Goal: Find specific page/section: Find specific page/section

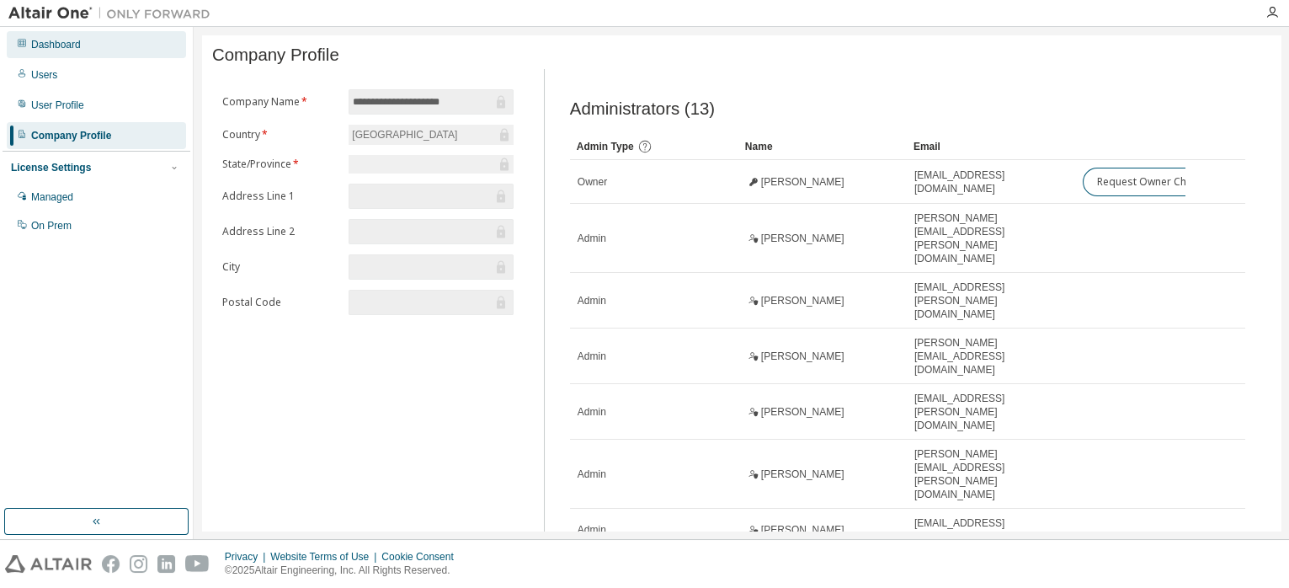
click at [40, 47] on div "Dashboard" at bounding box center [56, 44] width 50 height 13
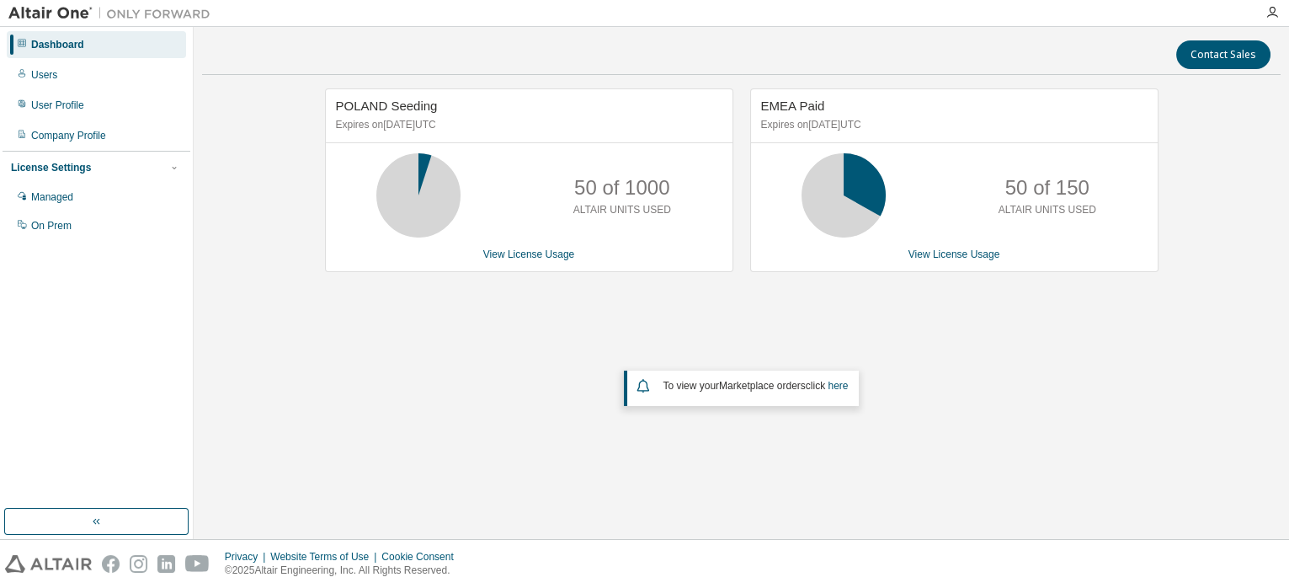
click at [470, 386] on div "POLAND Seeding Expires on [DATE] UTC 50 of 1000 ALTAIR UNITS USED View License …" at bounding box center [741, 279] width 1078 height 382
click at [433, 386] on div "POLAND Seeding Expires on [DATE] UTC 50 of 1000 ALTAIR UNITS USED View License …" at bounding box center [741, 279] width 1078 height 382
click at [319, 316] on div "POLAND Seeding Expires on [DATE] UTC 50 of 1000 ALTAIR UNITS USED View License …" at bounding box center [741, 279] width 1078 height 382
click at [65, 193] on div "Managed" at bounding box center [52, 196] width 42 height 13
